Goal: Task Accomplishment & Management: Complete application form

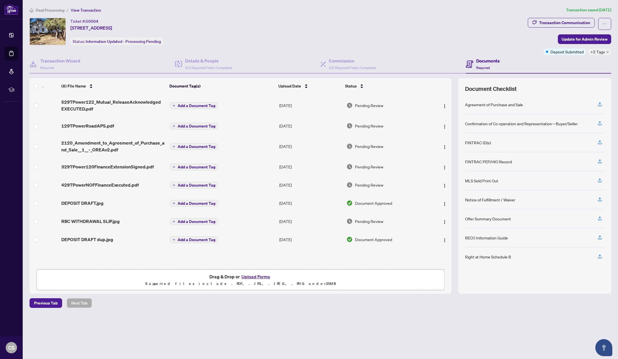
click at [39, 10] on span "Deal Processing" at bounding box center [50, 10] width 29 height 5
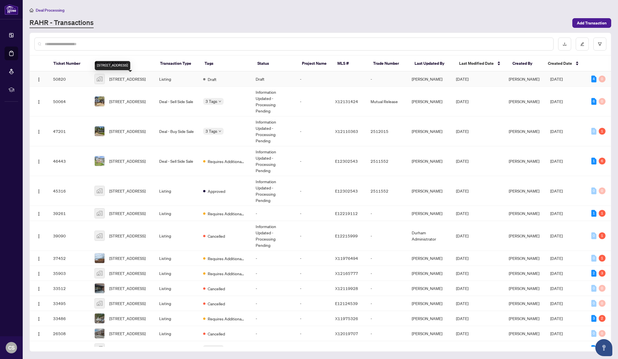
click at [121, 76] on span "[STREET_ADDRESS]" at bounding box center [127, 79] width 36 height 6
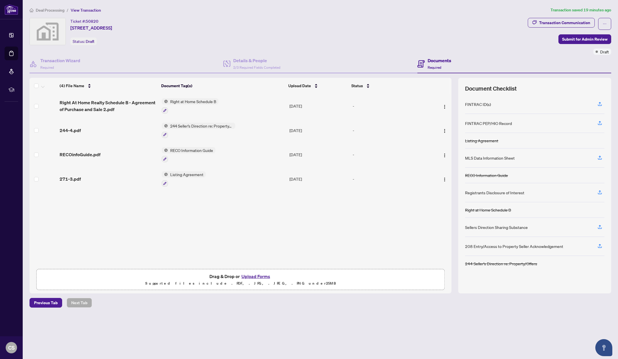
click at [248, 277] on button "Upload Forms" at bounding box center [256, 276] width 32 height 7
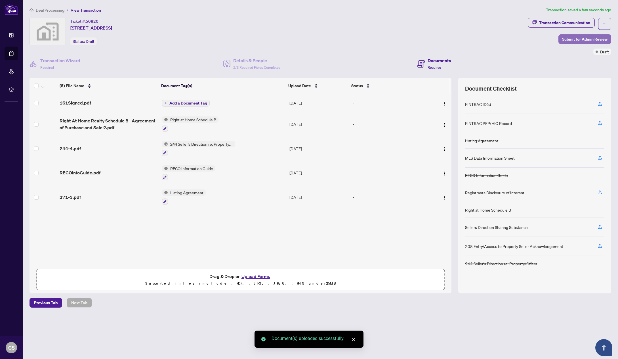
click at [582, 37] on span "Submit for Admin Review" at bounding box center [584, 39] width 45 height 9
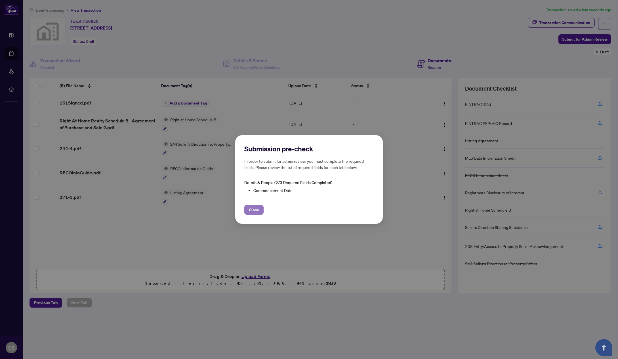
click at [257, 209] on span "Close" at bounding box center [254, 209] width 10 height 9
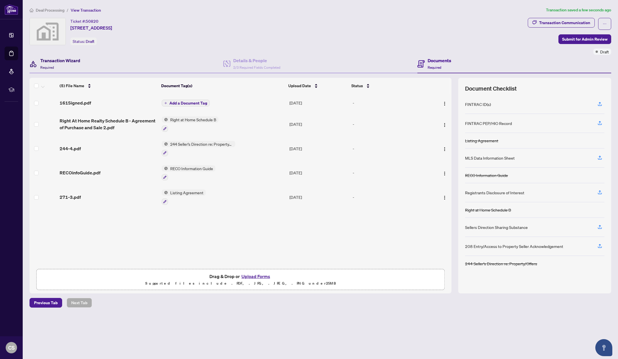
click at [63, 64] on div "Transaction Wizard Required" at bounding box center [60, 63] width 40 height 13
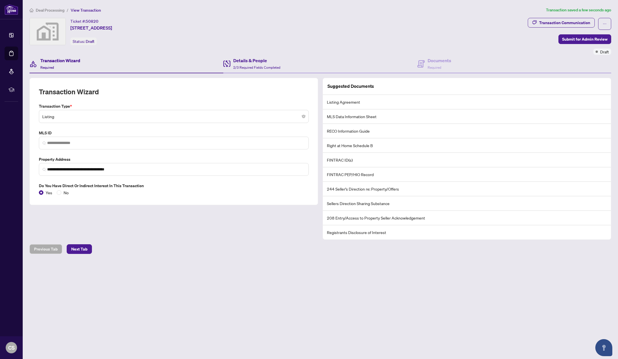
click at [252, 55] on div "Details & People 2/3 Required Fields Completed" at bounding box center [320, 64] width 194 height 18
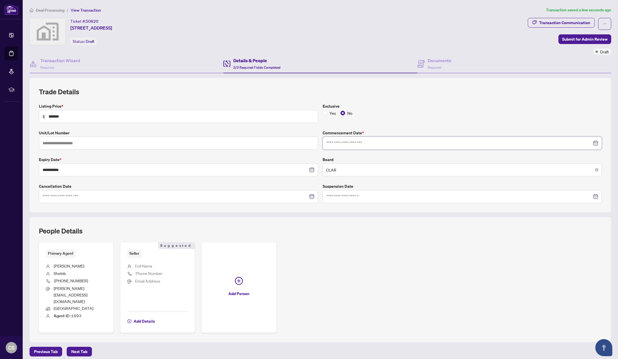
click at [332, 144] on input at bounding box center [459, 143] width 266 height 6
type input "**********"
click at [384, 221] on div "29" at bounding box center [384, 220] width 7 height 7
click at [83, 347] on span "Next Tab" at bounding box center [79, 351] width 16 height 9
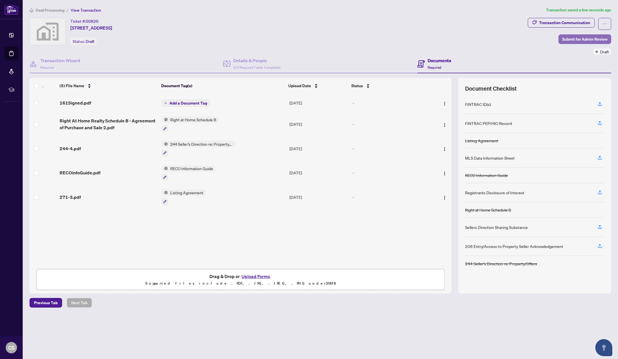
click at [590, 35] on span "Submit for Admin Review" at bounding box center [584, 39] width 45 height 9
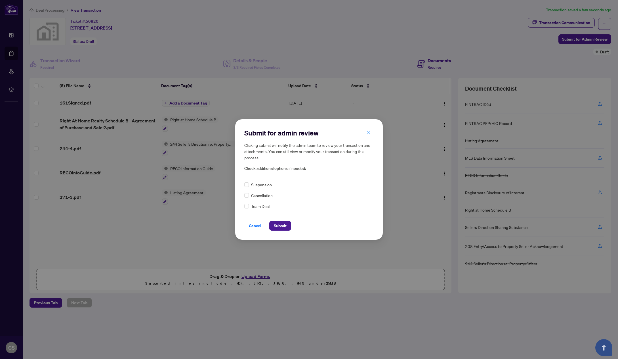
click at [369, 135] on icon "close" at bounding box center [369, 133] width 4 height 4
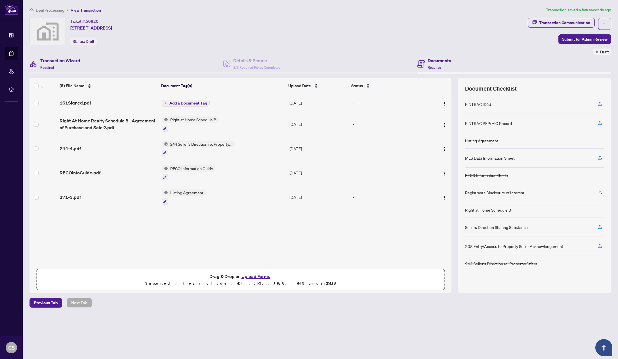
click at [181, 56] on div "Transaction Wizard Required" at bounding box center [127, 64] width 194 height 18
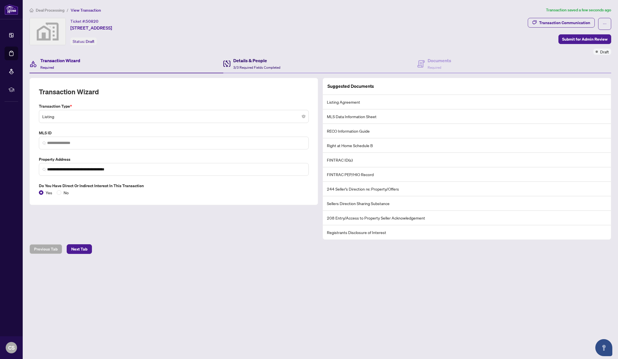
click at [233, 60] on div "Details & People 3/3 Required Fields Completed" at bounding box center [251, 63] width 57 height 13
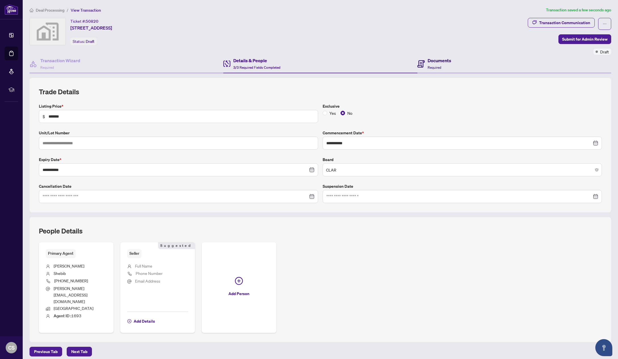
click at [420, 61] on icon at bounding box center [421, 63] width 7 height 7
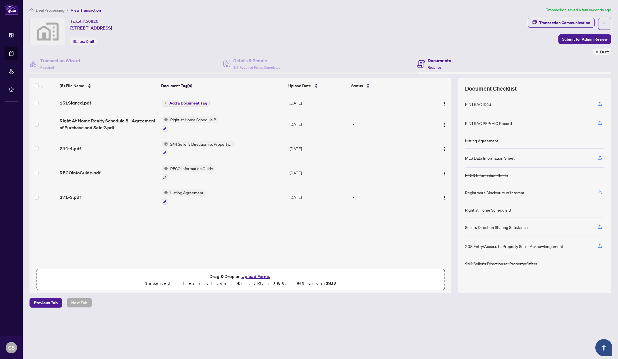
click at [79, 21] on div "Ticket #: 50820" at bounding box center [84, 21] width 28 height 7
copy div "Ticket #: 50820"
click at [101, 22] on div "Ticket #: 50820 [STREET_ADDRESS]" at bounding box center [91, 24] width 42 height 13
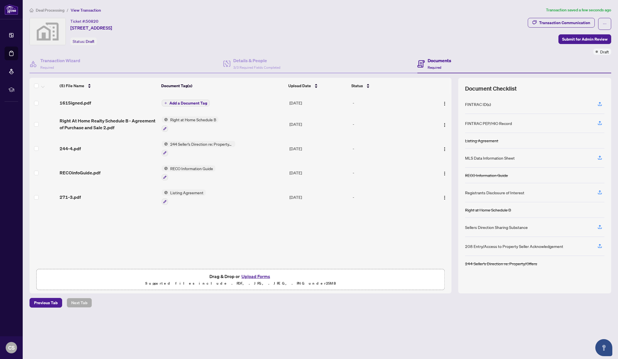
click at [94, 22] on span "50820" at bounding box center [92, 21] width 13 height 5
copy span "50820"
click at [263, 350] on main "Deal Processing / View Transaction Transaction saved 2 minutes ago Ticket #: 50…" at bounding box center [321, 179] width 596 height 359
click at [315, 55] on div "Details & People 3/3 Required Fields Completed" at bounding box center [320, 64] width 194 height 18
